Goal: Navigation & Orientation: Find specific page/section

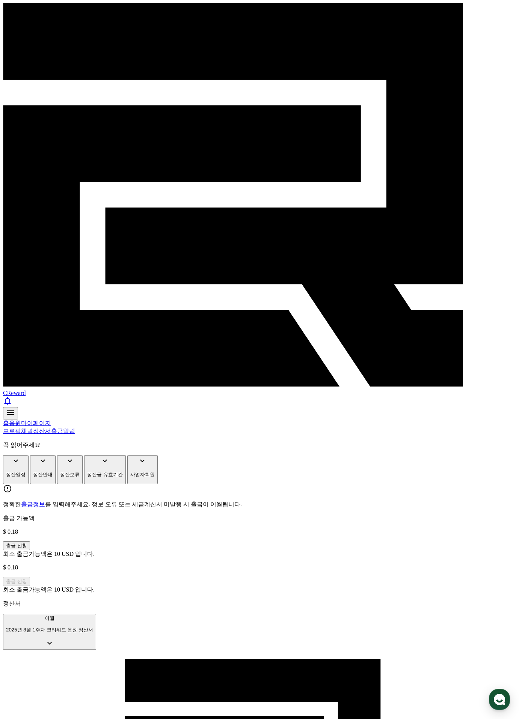
click at [26, 390] on span "CReward" at bounding box center [14, 393] width 23 height 6
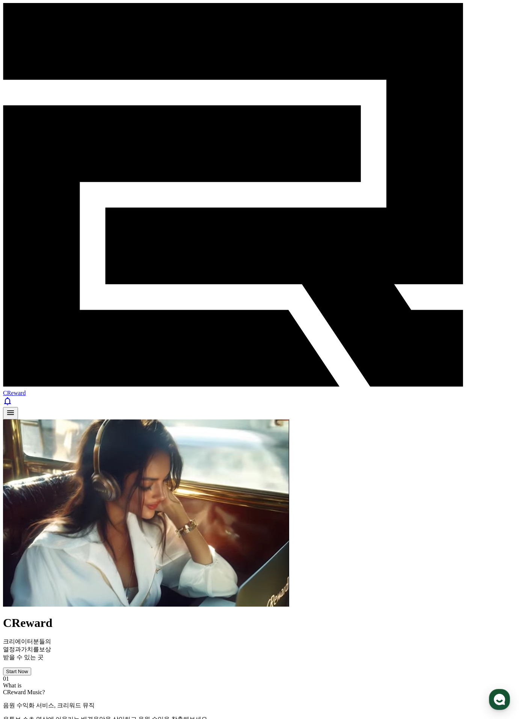
click at [28, 668] on div "Start Now" at bounding box center [17, 671] width 22 height 6
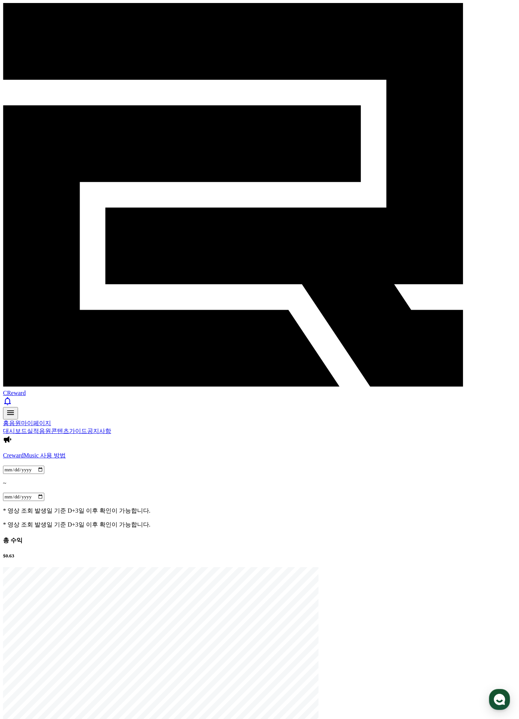
click at [39, 428] on link "실적" at bounding box center [33, 431] width 12 height 6
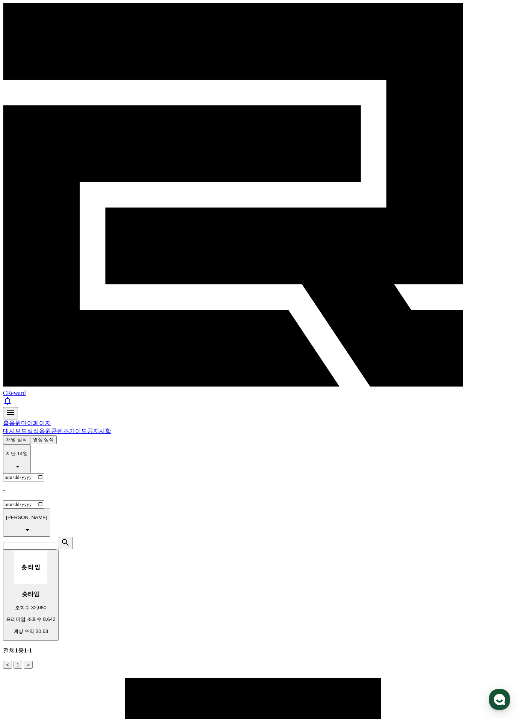
click at [51, 428] on link "음원" at bounding box center [45, 431] width 12 height 6
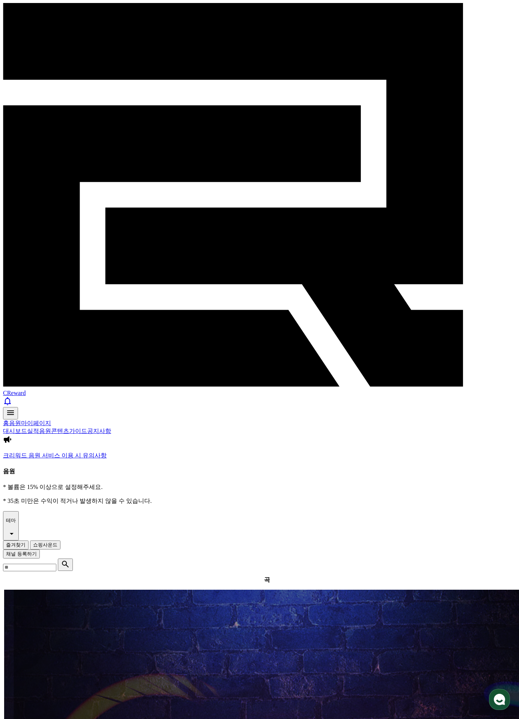
click at [69, 428] on link "콘텐츠" at bounding box center [60, 431] width 18 height 6
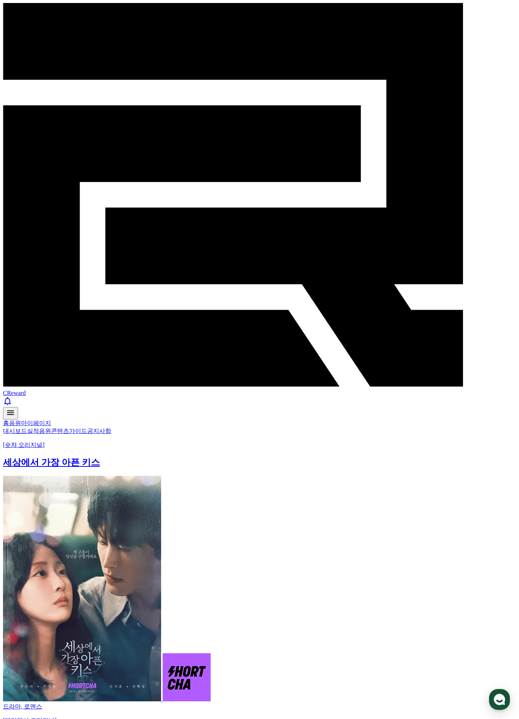
click at [87, 428] on link "가이드" at bounding box center [78, 431] width 18 height 6
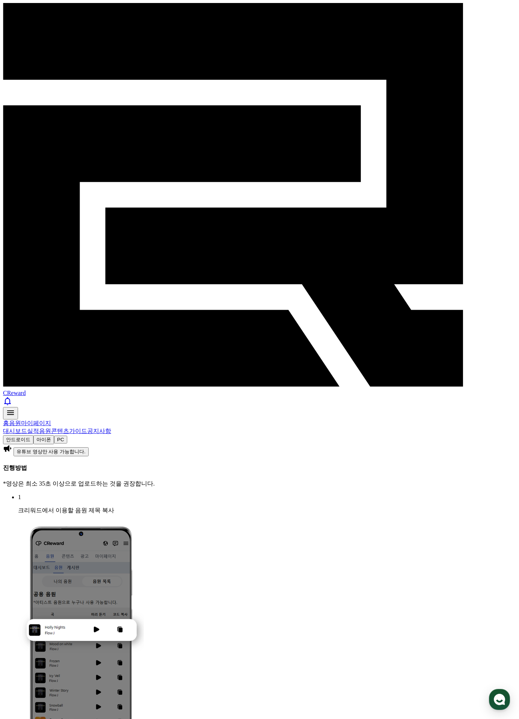
click at [51, 420] on link "마이페이지" at bounding box center [36, 423] width 30 height 6
select select "**********"
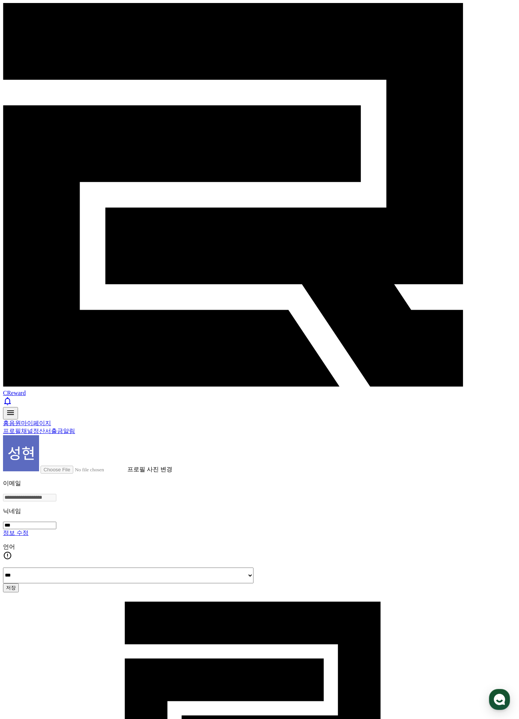
click at [51, 428] on link "정산서" at bounding box center [42, 431] width 18 height 6
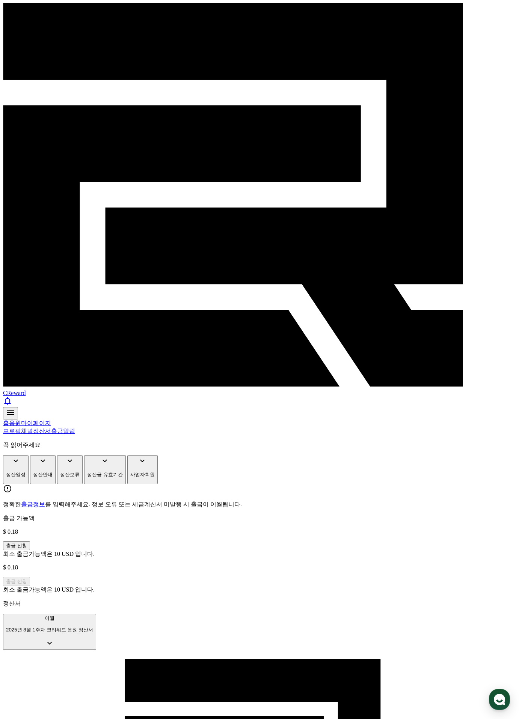
click at [31, 428] on link "채널" at bounding box center [27, 431] width 12 height 6
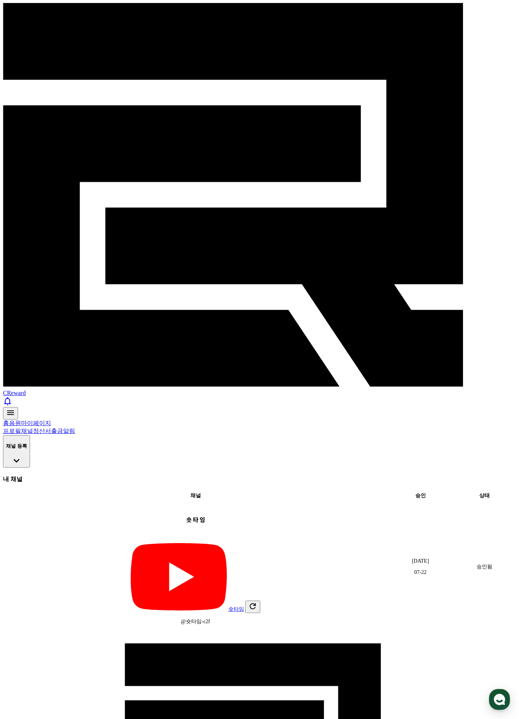
click at [15, 428] on link "프로필" at bounding box center [12, 431] width 18 height 6
select select "**********"
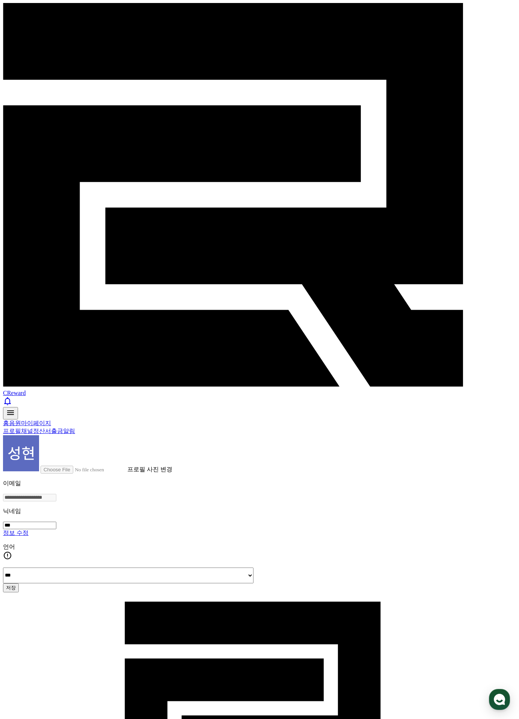
click at [21, 420] on link "음원" at bounding box center [15, 423] width 12 height 6
